Goal: Task Accomplishment & Management: Use online tool/utility

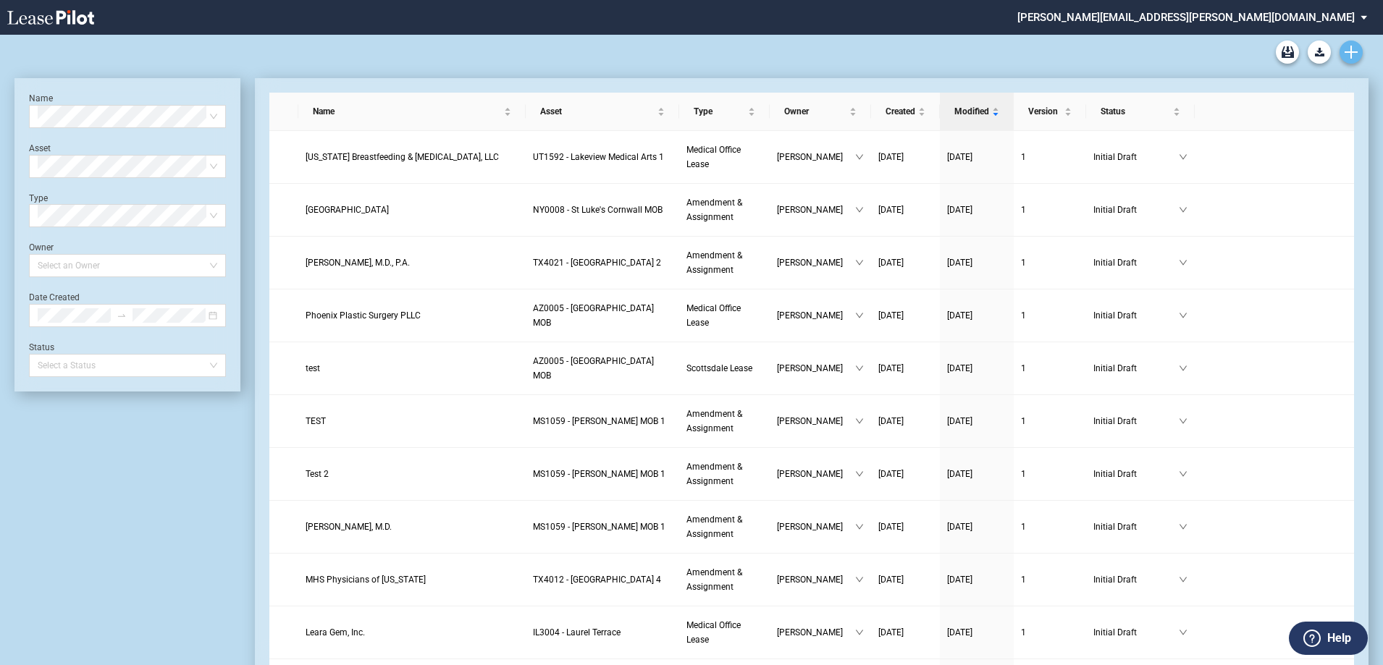
click at [1356, 58] on icon "Create new document" at bounding box center [1350, 52] width 13 height 13
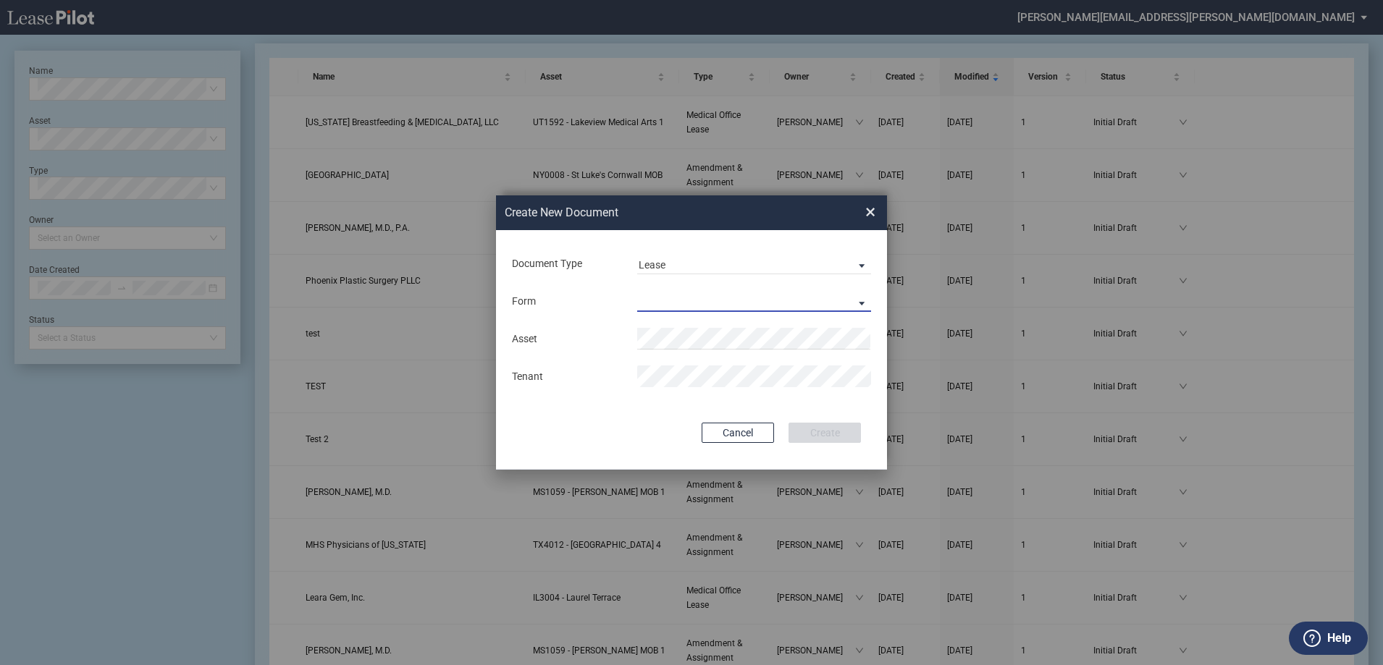
click at [681, 291] on md-select "Medical Office Lease Scottsdale Lease Louisville Lease 1370 Medical Place Lease…" at bounding box center [754, 301] width 234 height 22
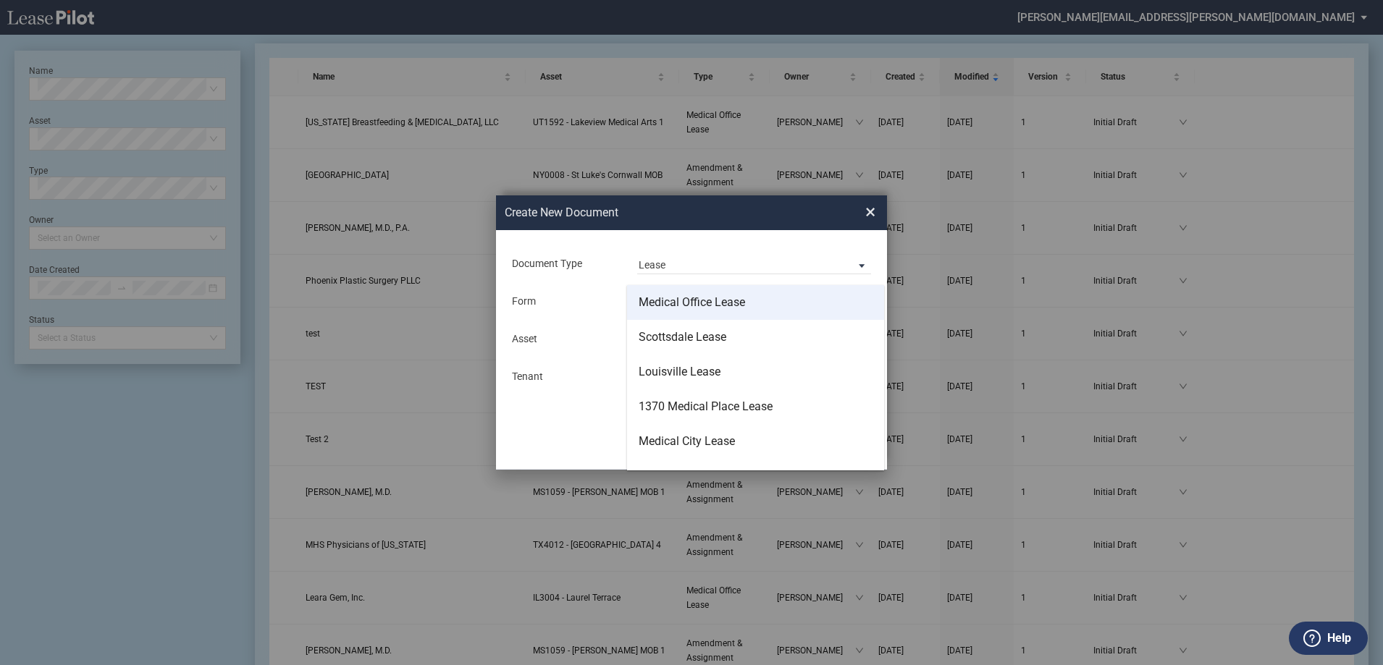
click at [686, 303] on div "Medical Office Lease" at bounding box center [691, 303] width 106 height 16
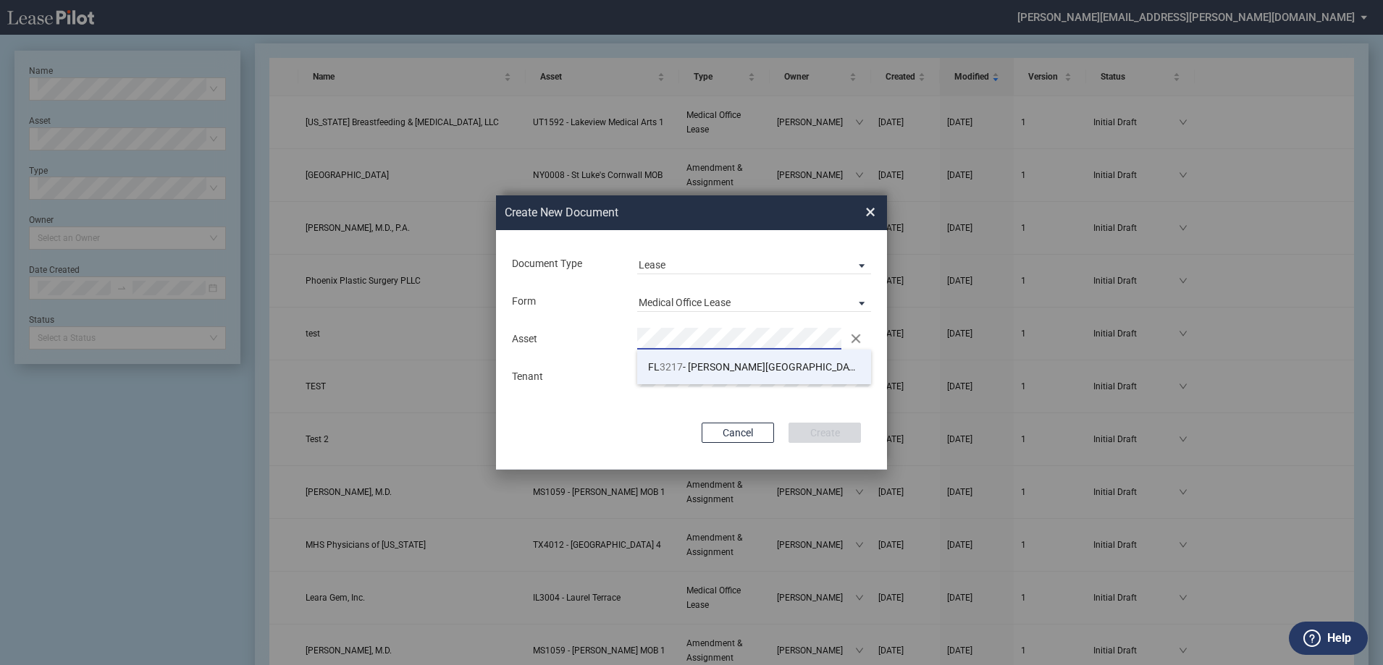
click at [695, 359] on li "FL 3217 - Brandon Medical Center" at bounding box center [754, 367] width 234 height 35
click at [816, 429] on button "Create" at bounding box center [824, 433] width 72 height 20
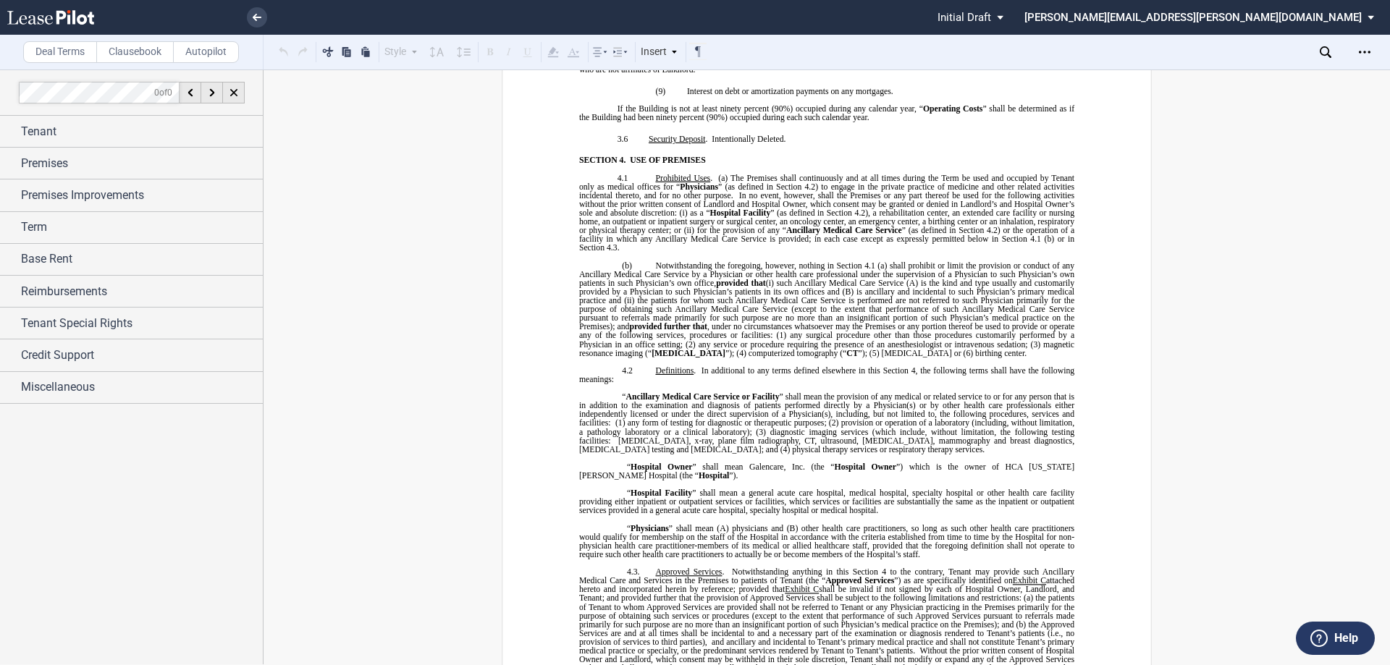
scroll to position [3352, 0]
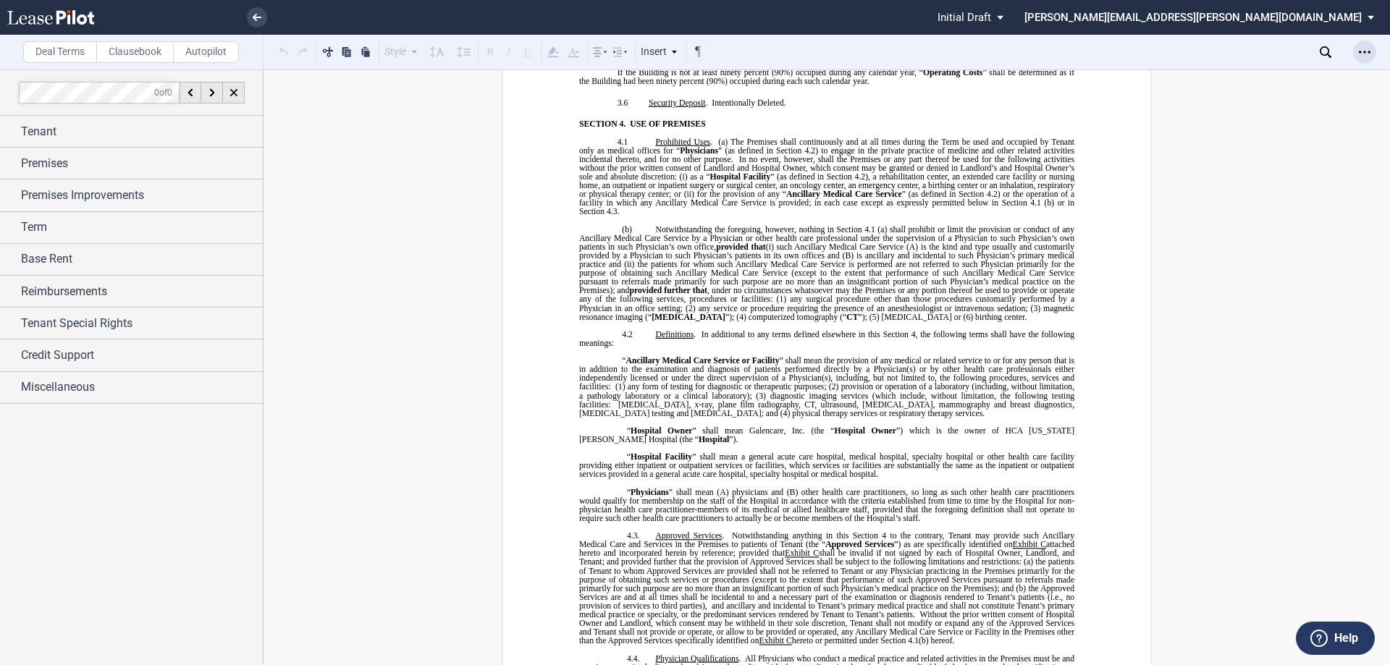
click at [1370, 46] on div "Open Lease options menu" at bounding box center [1364, 52] width 23 height 23
click at [1246, 75] on div "Download" at bounding box center [1280, 78] width 177 height 12
